Goal: Navigation & Orientation: Find specific page/section

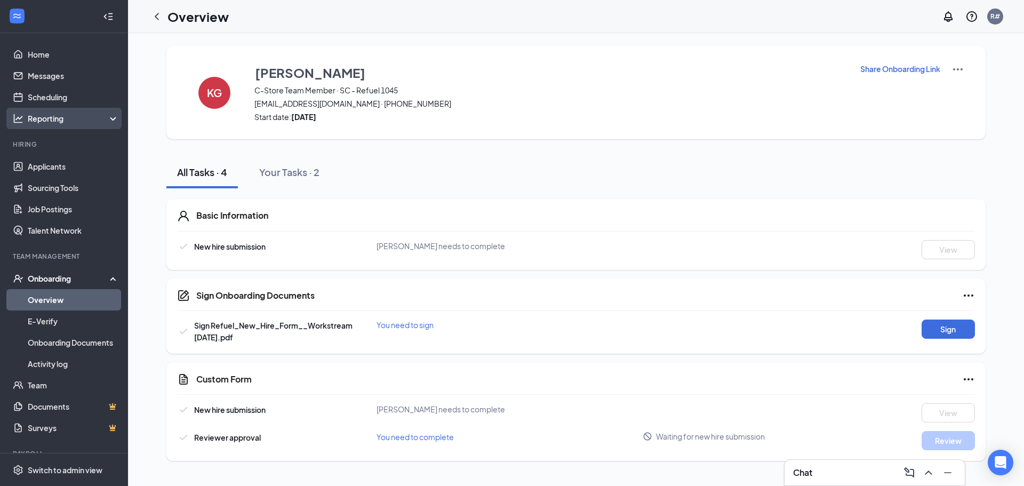
drag, startPoint x: 60, startPoint y: 117, endPoint x: 54, endPoint y: 126, distance: 10.5
click at [60, 118] on div "Reporting" at bounding box center [74, 118] width 92 height 11
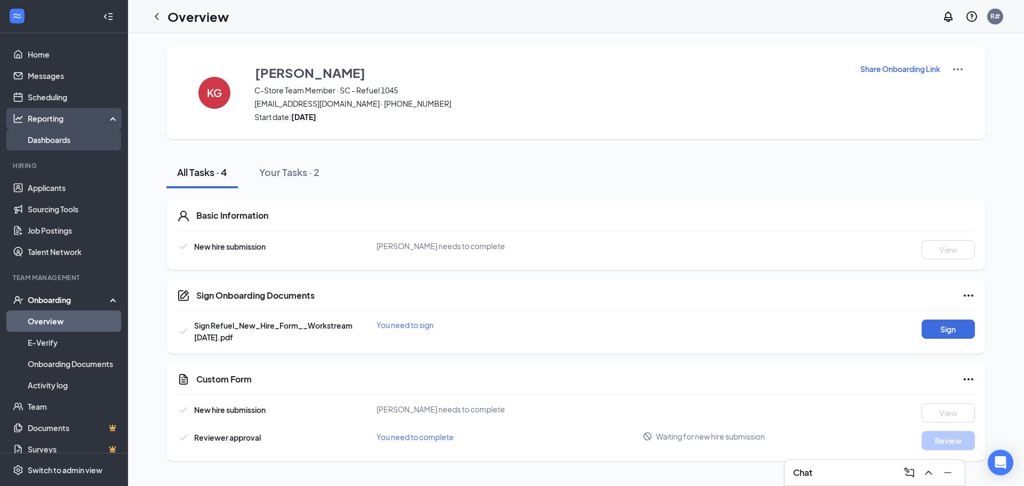
click at [54, 147] on link "Dashboards" at bounding box center [73, 139] width 91 height 21
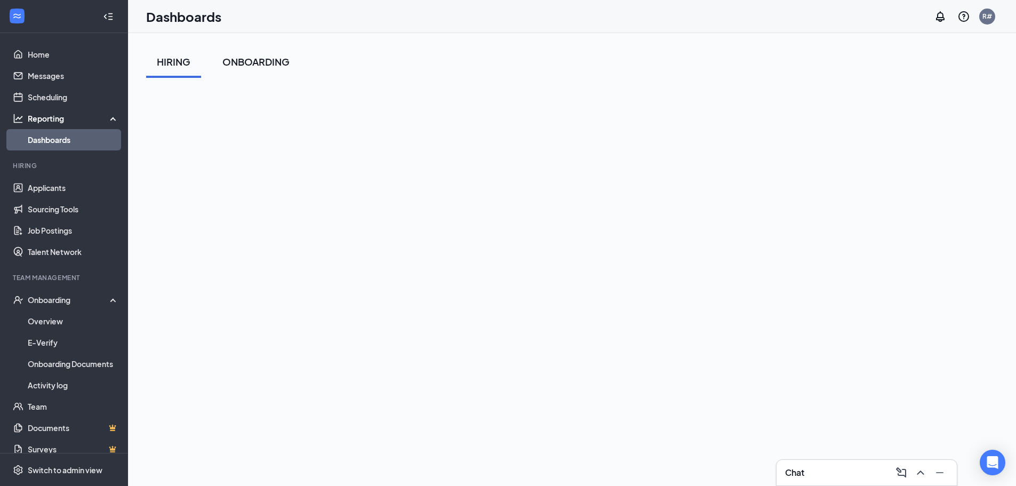
click at [256, 59] on div "ONBOARDING" at bounding box center [255, 61] width 67 height 13
click at [55, 101] on link "Scheduling" at bounding box center [73, 96] width 91 height 21
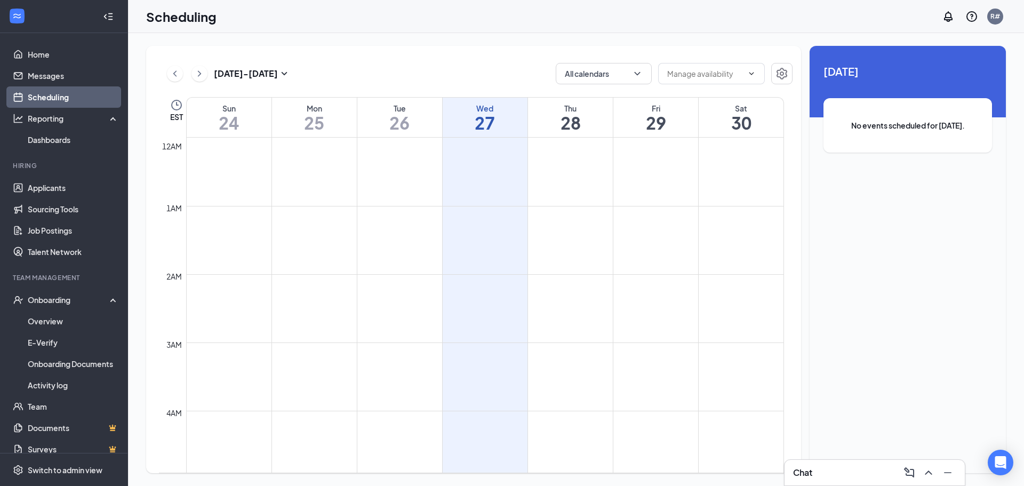
scroll to position [524, 0]
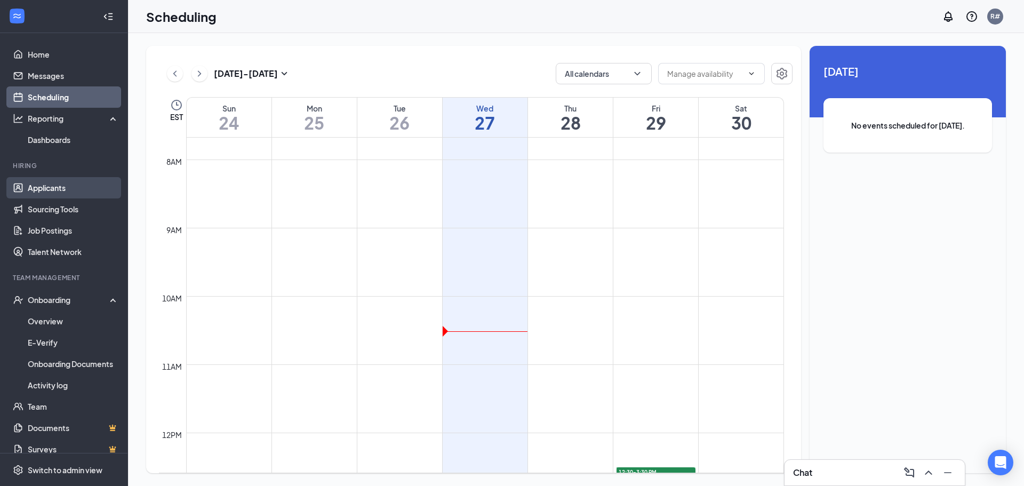
click at [46, 184] on link "Applicants" at bounding box center [73, 187] width 91 height 21
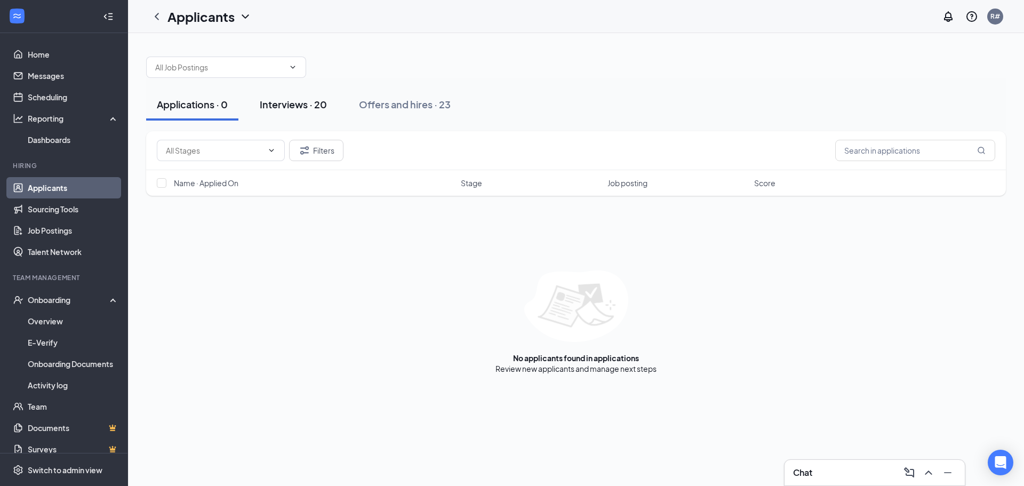
click at [299, 106] on div "Interviews · 20" at bounding box center [293, 104] width 67 height 13
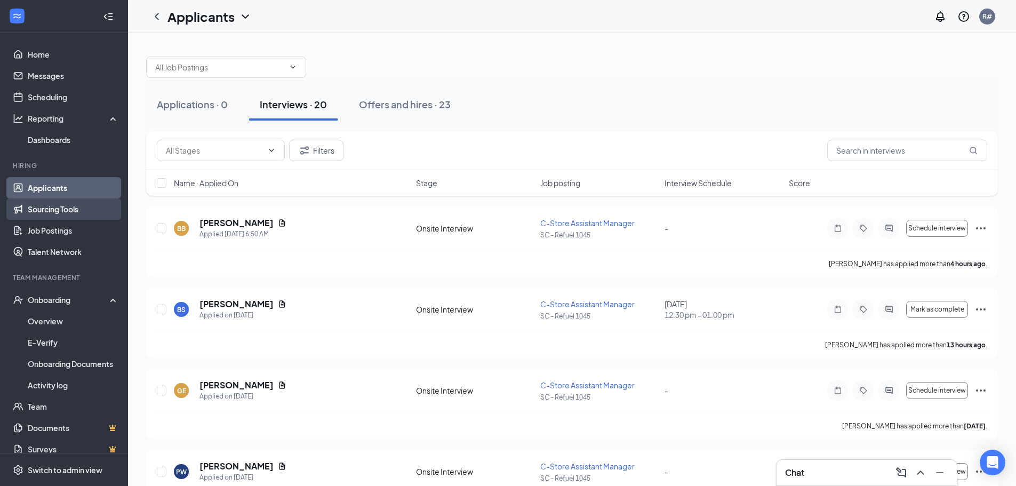
click at [63, 201] on link "Sourcing Tools" at bounding box center [73, 208] width 91 height 21
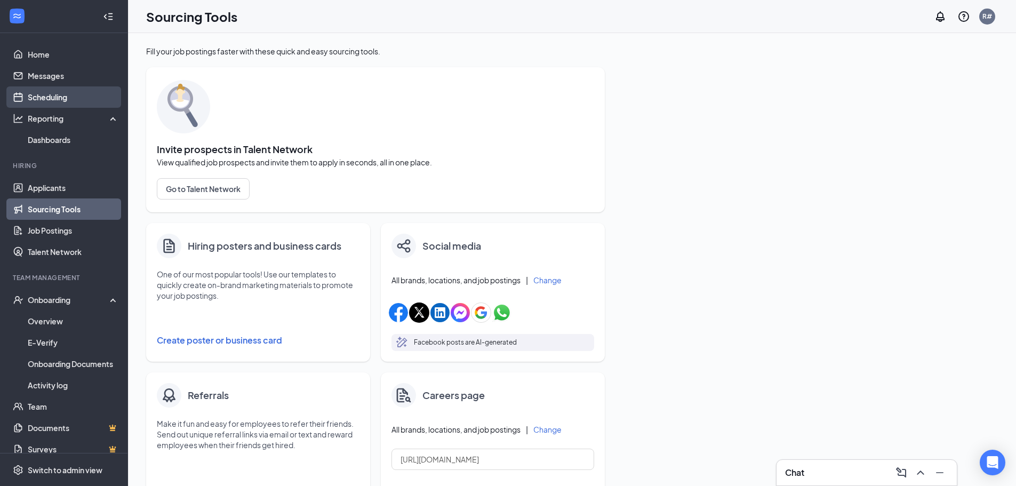
click at [45, 103] on link "Scheduling" at bounding box center [73, 96] width 91 height 21
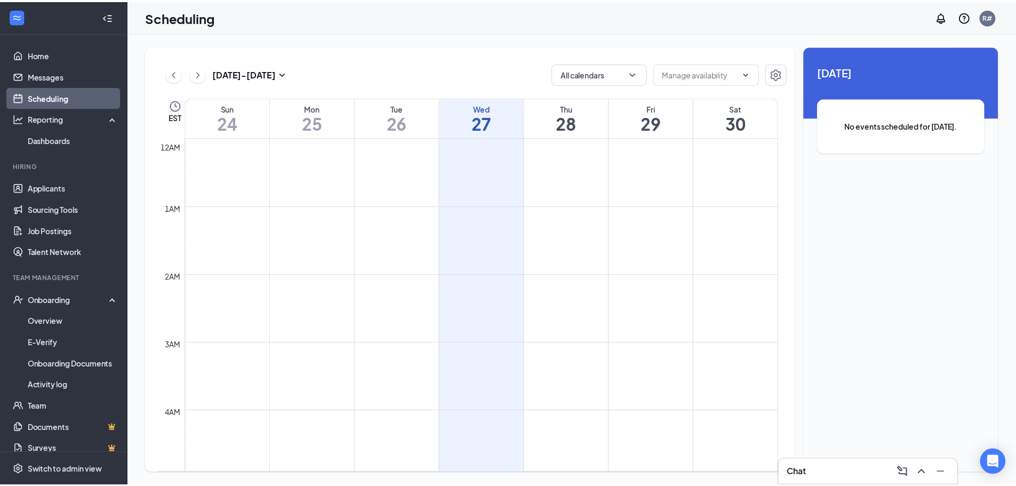
scroll to position [524, 0]
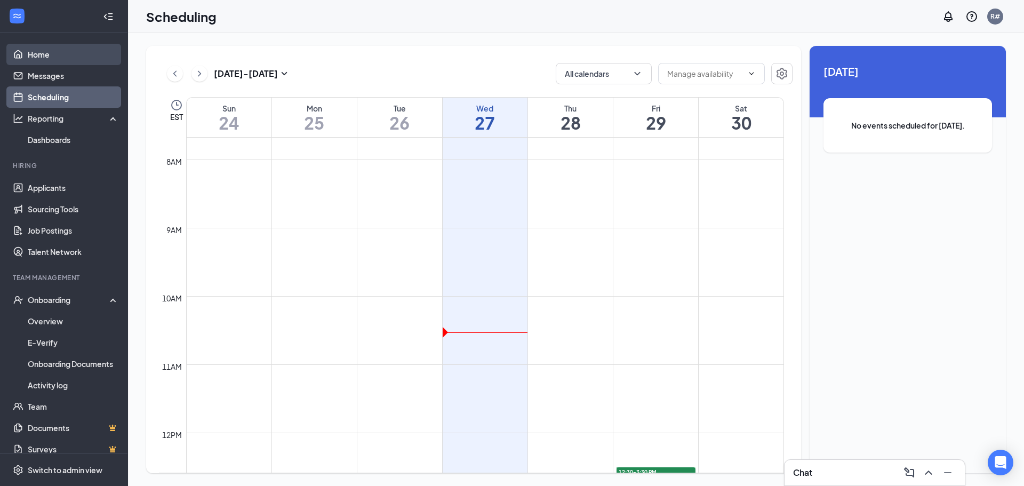
click at [44, 50] on link "Home" at bounding box center [73, 54] width 91 height 21
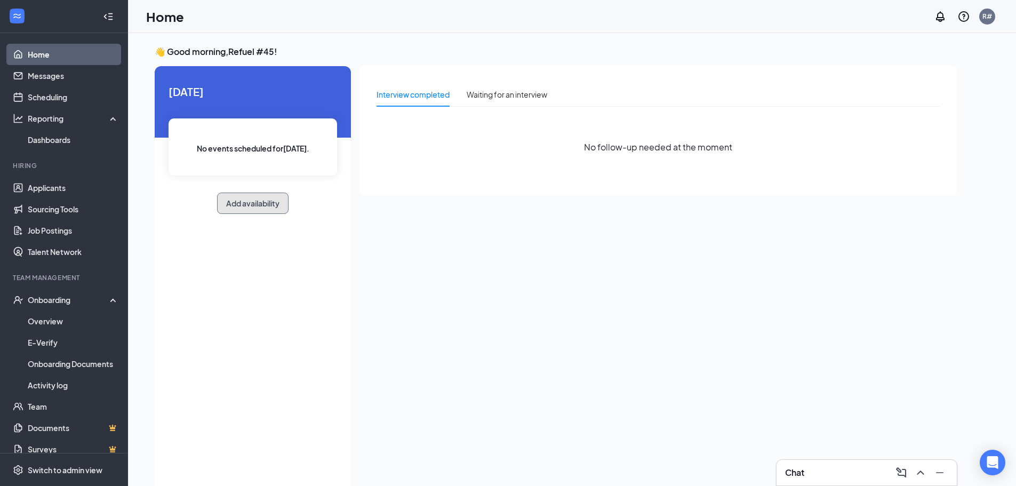
click at [252, 213] on button "Add availability" at bounding box center [252, 203] width 71 height 21
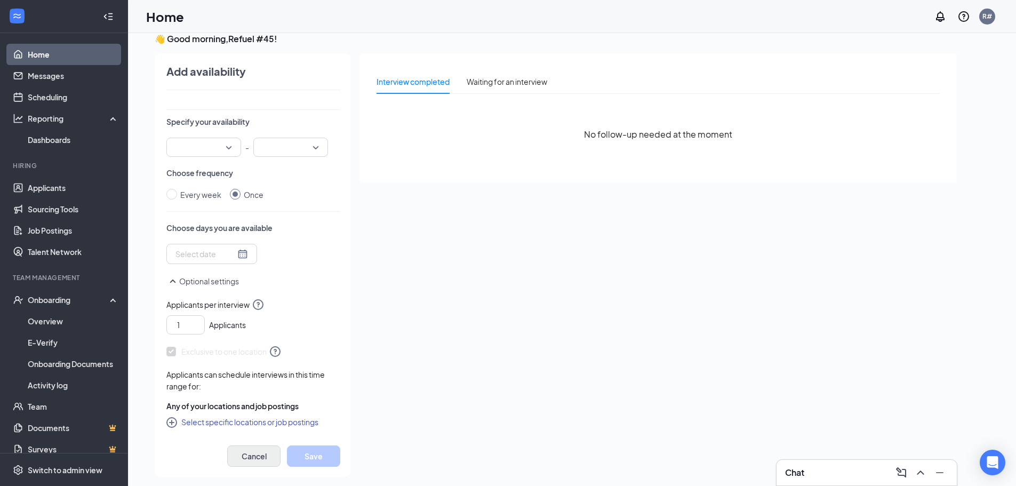
scroll to position [22, 0]
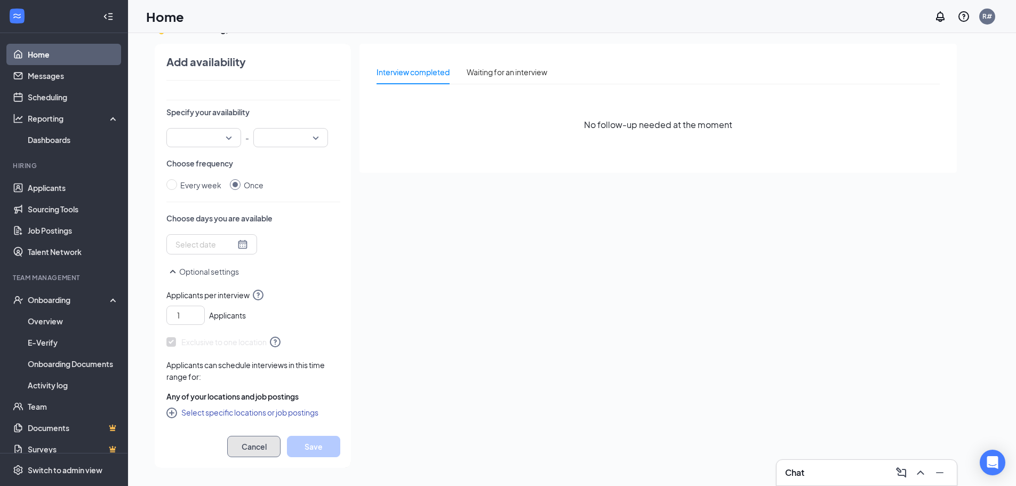
click at [259, 450] on button "Cancel" at bounding box center [253, 446] width 53 height 21
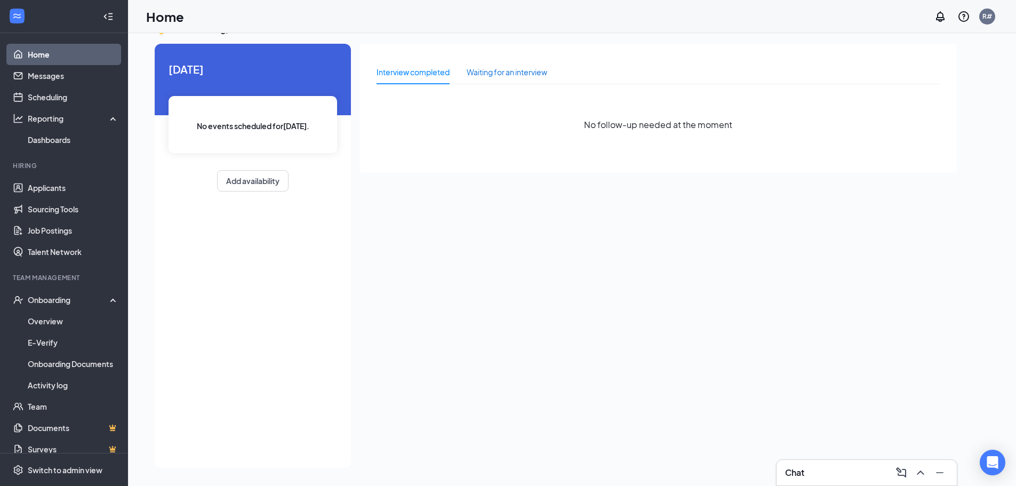
click at [507, 76] on div "Waiting for an interview" at bounding box center [507, 72] width 81 height 12
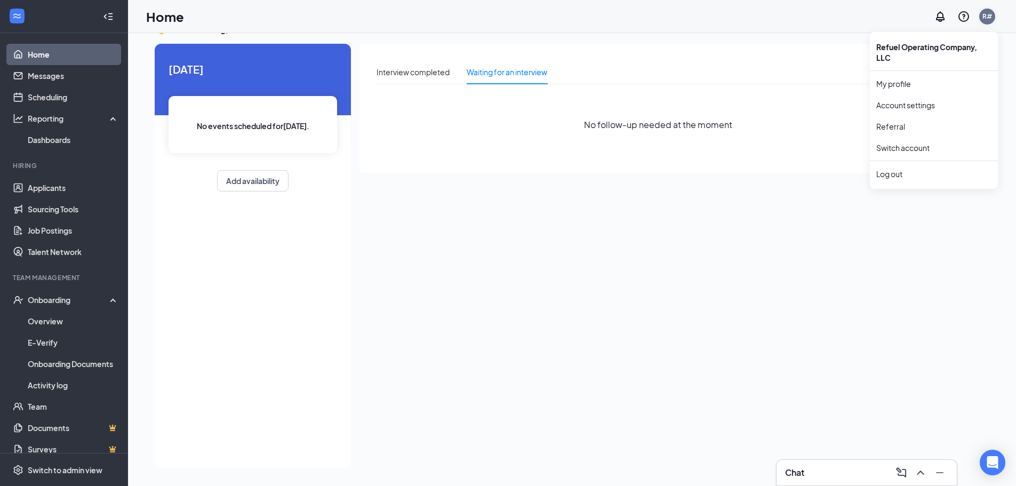
click at [989, 14] on div "R#" at bounding box center [987, 16] width 10 height 9
click at [892, 85] on div "Interview completed Waiting for an interview" at bounding box center [657, 76] width 563 height 33
click at [991, 14] on div "R#" at bounding box center [987, 16] width 10 height 9
click at [906, 84] on link "My profile" at bounding box center [933, 83] width 115 height 11
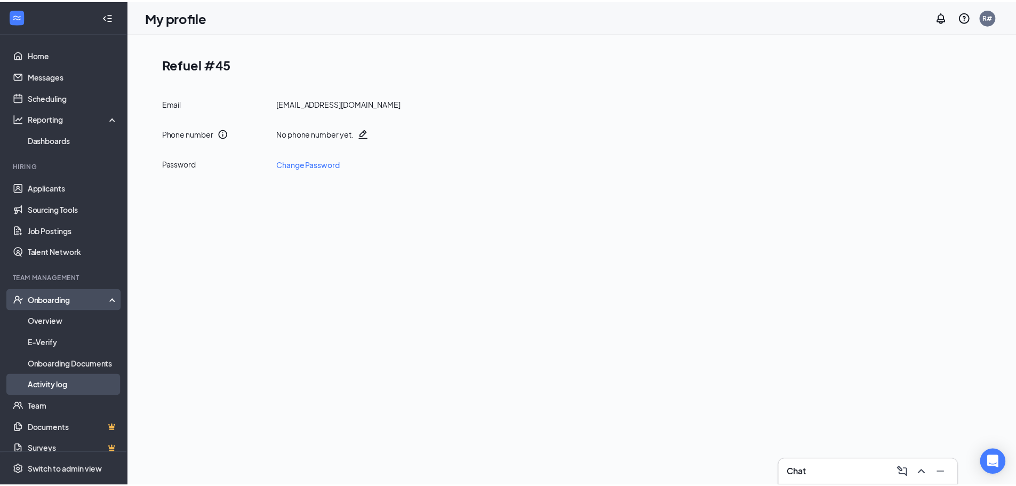
scroll to position [59, 0]
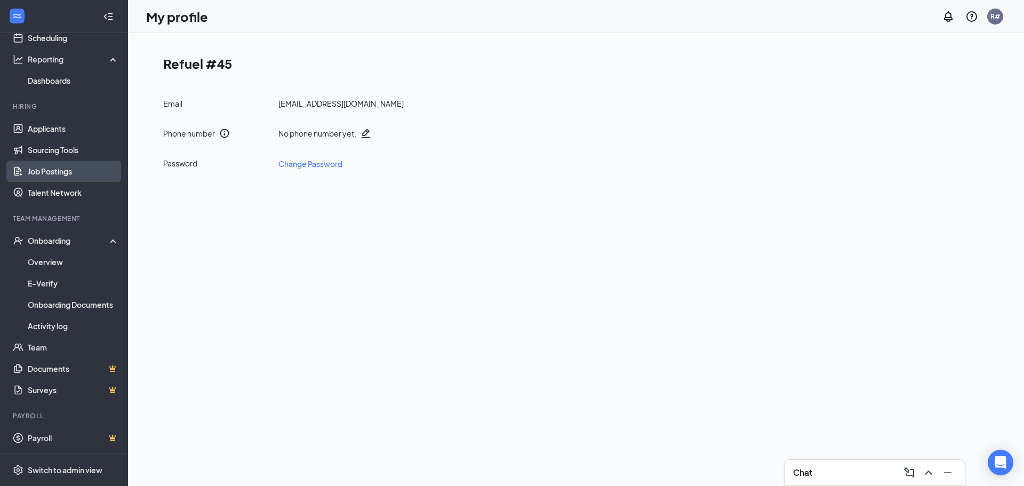
click at [60, 167] on link "Job Postings" at bounding box center [73, 171] width 91 height 21
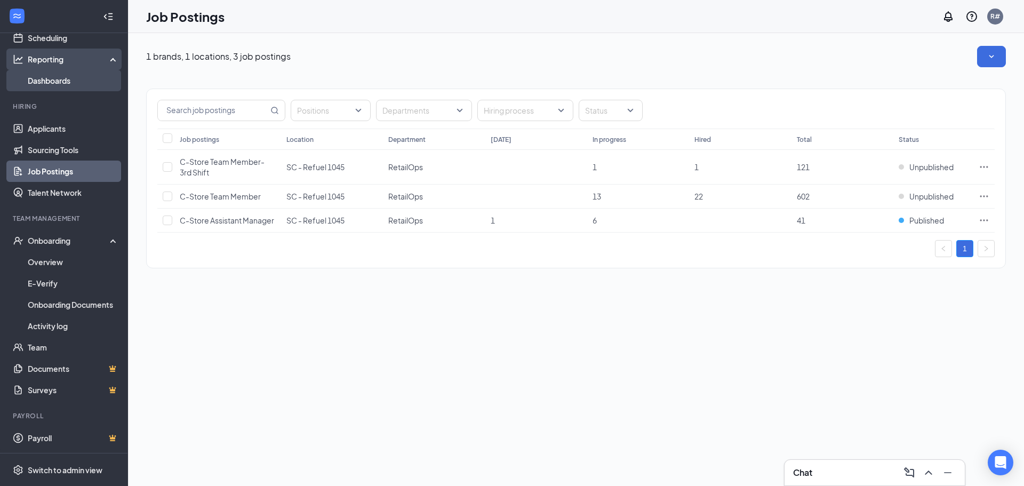
click at [59, 81] on link "Dashboards" at bounding box center [73, 80] width 91 height 21
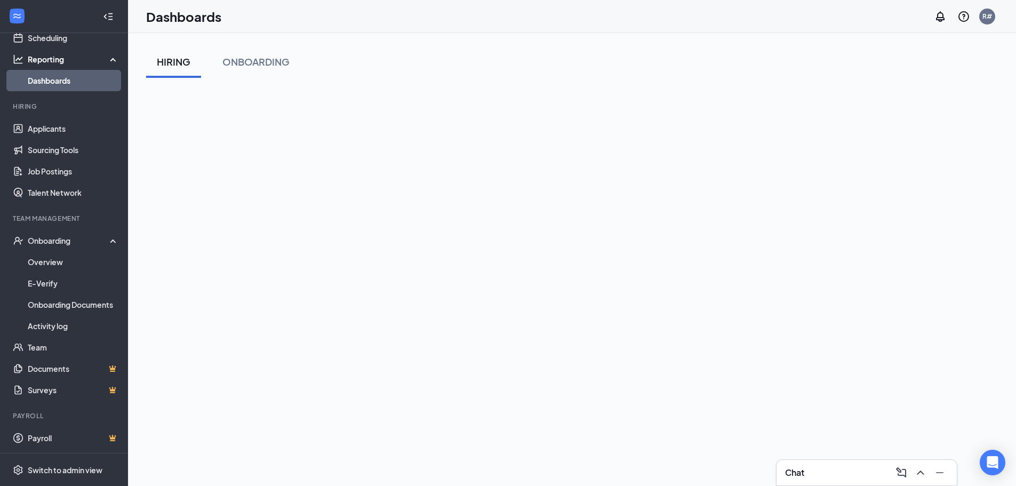
click at [53, 59] on div "Reporting" at bounding box center [74, 59] width 92 height 11
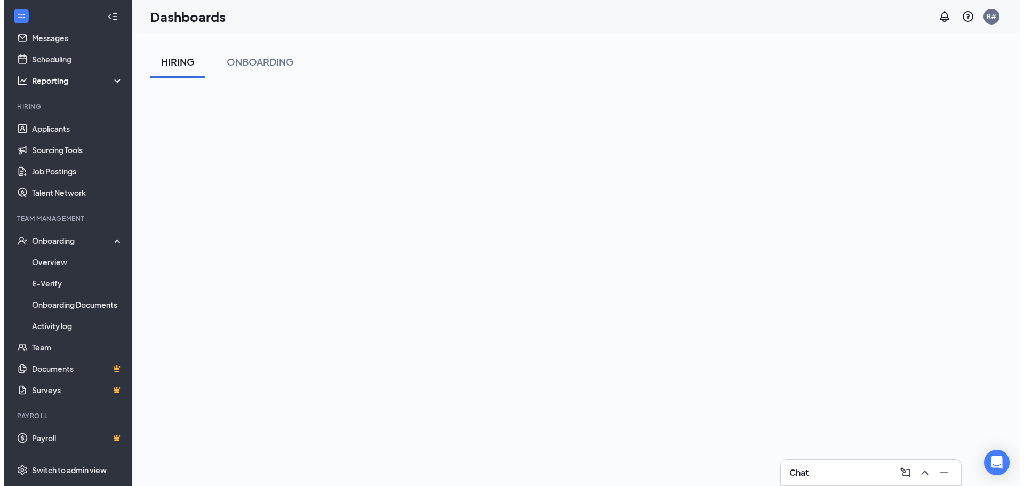
scroll to position [38, 0]
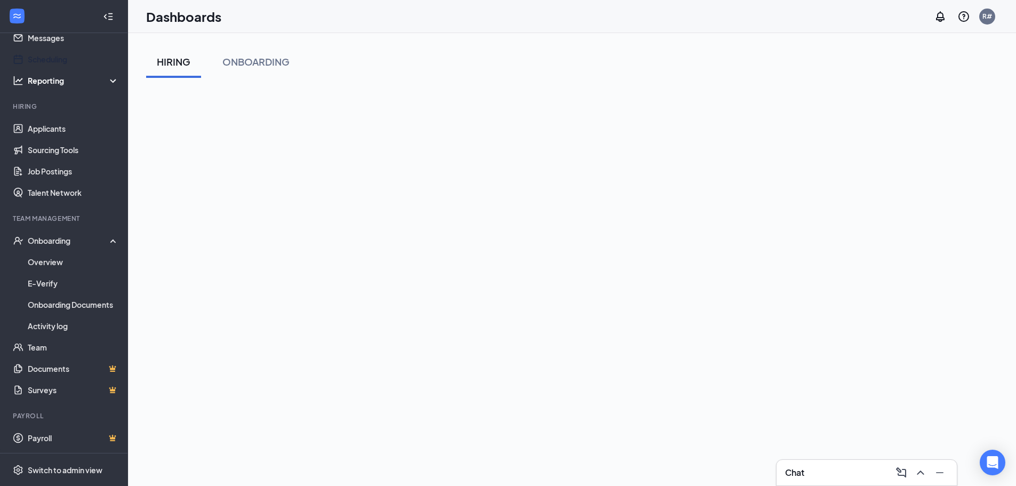
click at [53, 59] on link "Scheduling" at bounding box center [73, 59] width 91 height 21
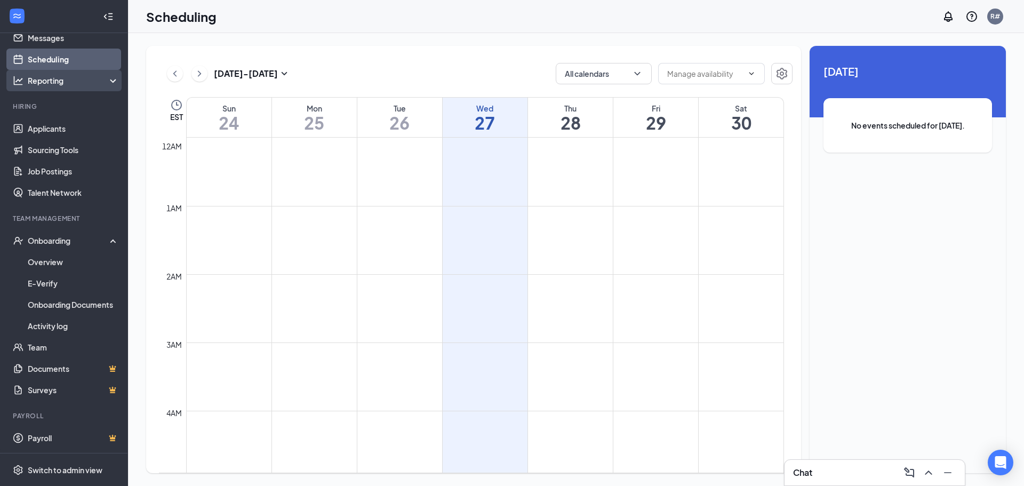
scroll to position [524, 0]
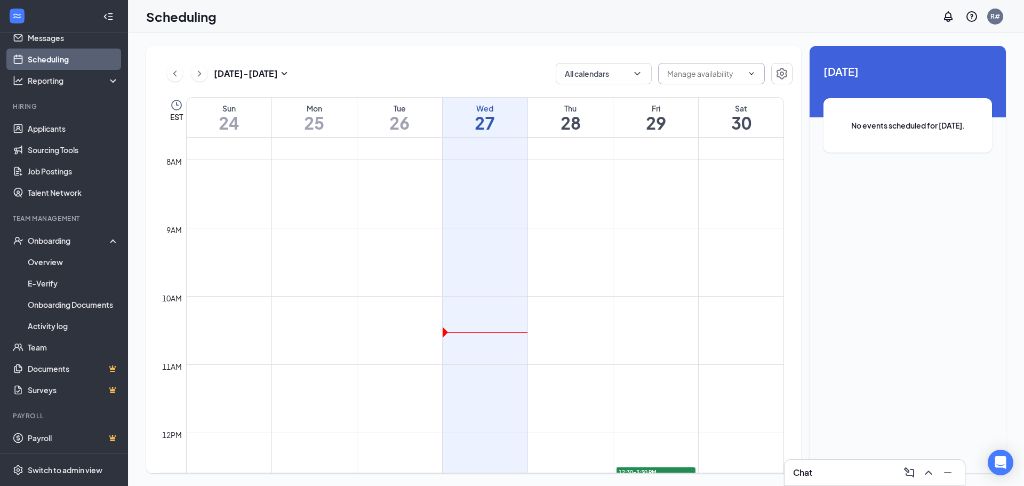
click at [710, 75] on input "text" at bounding box center [705, 74] width 76 height 12
click at [720, 100] on div "Delete all availability" at bounding box center [702, 99] width 70 height 12
type input "Delete all availability"
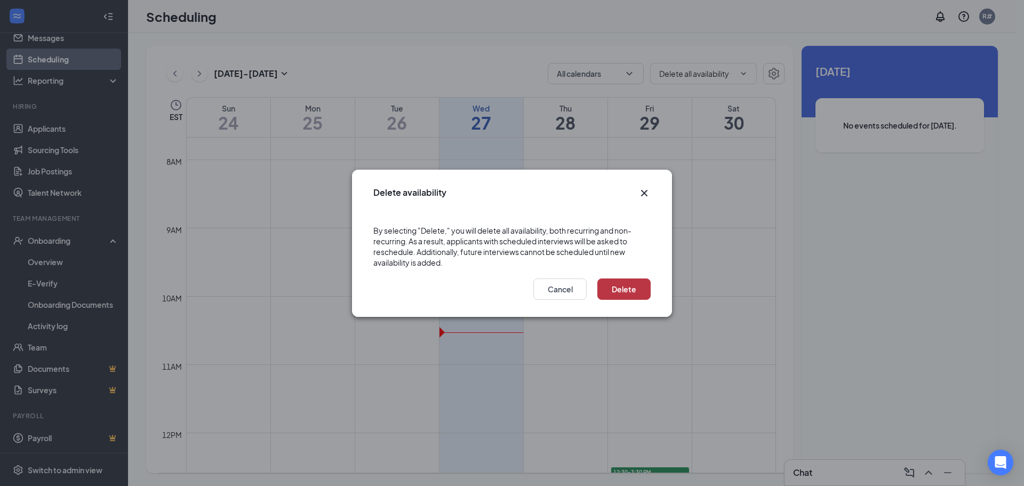
click at [633, 289] on button "Delete" at bounding box center [623, 288] width 53 height 21
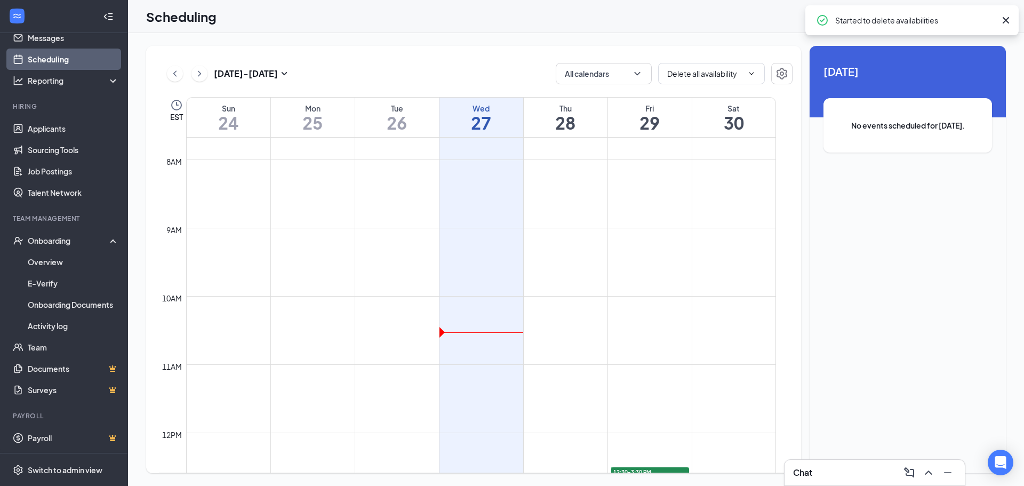
click at [1013, 15] on div "Started to delete availabilities" at bounding box center [911, 20] width 213 height 30
